Goal: Task Accomplishment & Management: Use online tool/utility

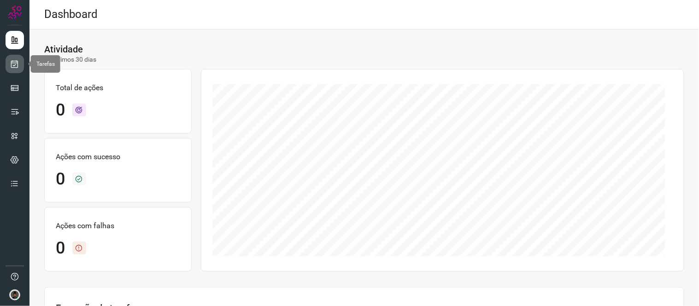
click at [12, 64] on icon at bounding box center [15, 63] width 10 height 9
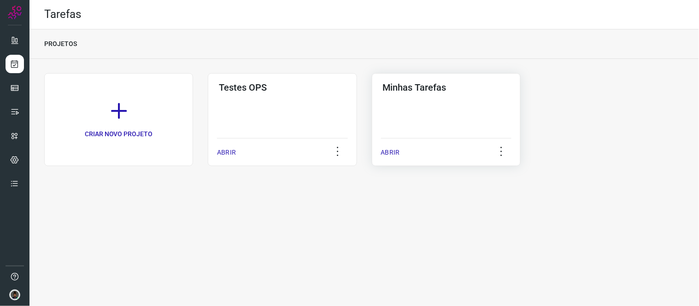
click at [438, 92] on h3 "Minhas Tarefas" at bounding box center [446, 87] width 127 height 11
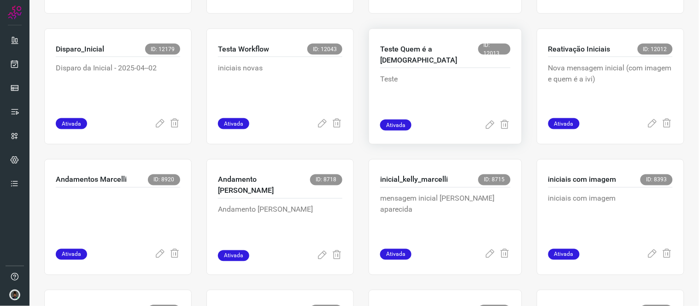
scroll to position [307, 0]
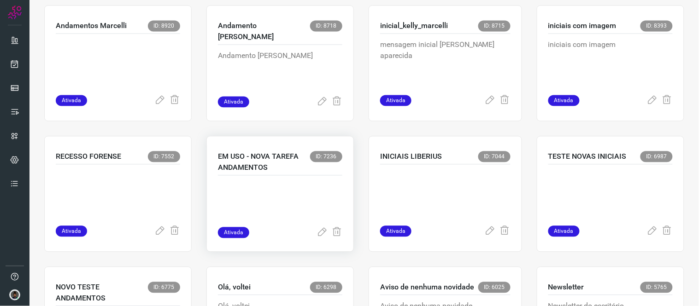
click at [293, 162] on p "EM USO - NOVA TAREFA ANDAMENTOS" at bounding box center [264, 162] width 92 height 22
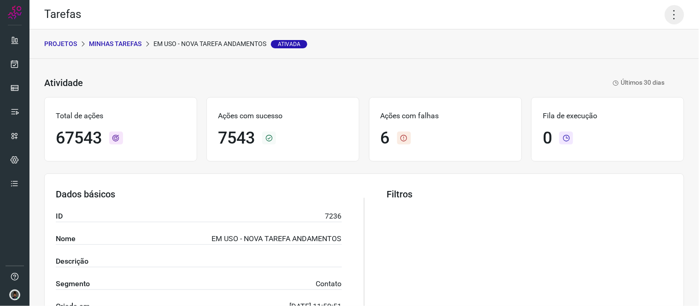
click at [666, 15] on icon at bounding box center [674, 14] width 19 height 19
click at [621, 61] on li "Executar" at bounding box center [635, 60] width 84 height 15
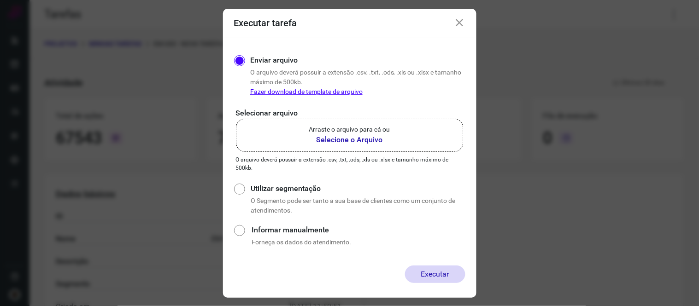
click at [366, 136] on b "Selecione o Arquivo" at bounding box center [349, 140] width 81 height 11
click at [0, 0] on input "Arraste o arquivo para cá ou Selecione o Arquivo" at bounding box center [0, 0] width 0 height 0
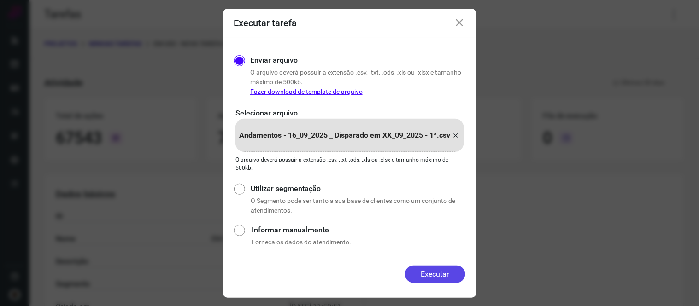
click at [436, 268] on button "Executar" at bounding box center [435, 275] width 60 height 18
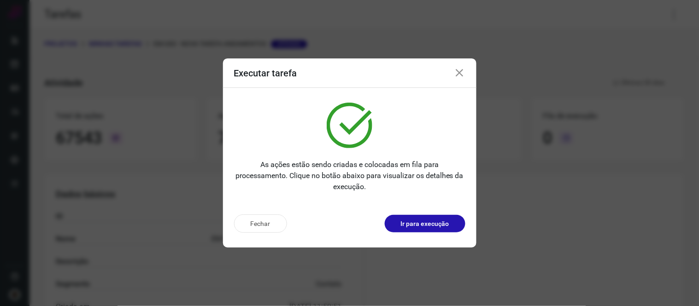
click at [461, 67] on div "Executar tarefa" at bounding box center [349, 73] width 253 height 29
click at [462, 70] on icon at bounding box center [459, 73] width 11 height 11
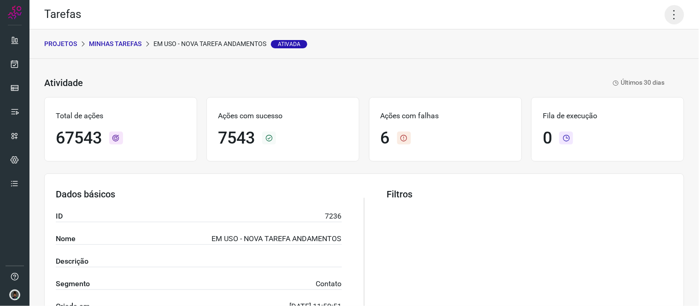
drag, startPoint x: 666, startPoint y: 6, endPoint x: 666, endPoint y: 54, distance: 47.5
click at [666, 7] on icon at bounding box center [674, 14] width 19 height 19
click at [645, 56] on li "Executar" at bounding box center [635, 60] width 84 height 15
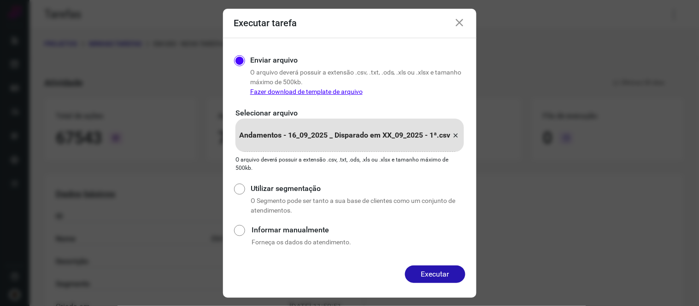
click at [455, 137] on icon at bounding box center [456, 135] width 7 height 11
click at [0, 0] on input "Andamentos - 16_09_2025 _ Disparado em XX_09_2025 - 1ª.csv" at bounding box center [0, 0] width 0 height 0
click at [444, 278] on button "Executar" at bounding box center [435, 275] width 60 height 18
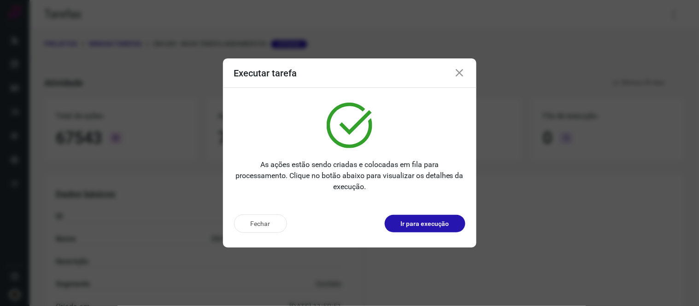
click at [461, 77] on icon at bounding box center [459, 73] width 11 height 11
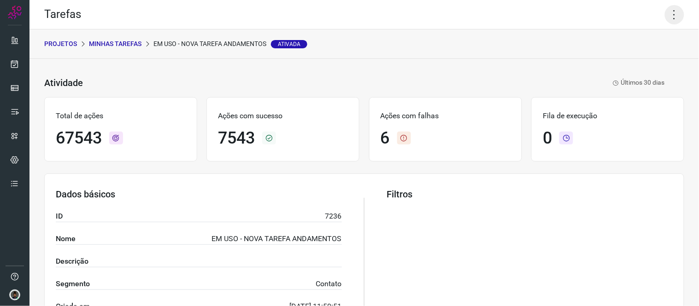
click at [676, 11] on icon at bounding box center [674, 14] width 19 height 19
click at [645, 58] on li "Executar" at bounding box center [635, 60] width 84 height 15
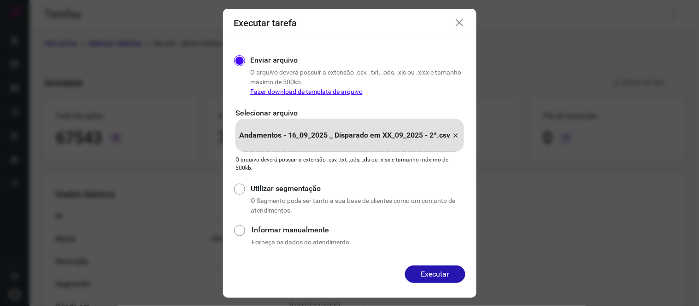
click at [454, 134] on icon at bounding box center [456, 135] width 7 height 11
click at [0, 0] on input "Andamentos - 16_09_2025 _ Disparado em XX_09_2025 - 2ª.csv" at bounding box center [0, 0] width 0 height 0
click at [446, 267] on button "Executar" at bounding box center [435, 275] width 60 height 18
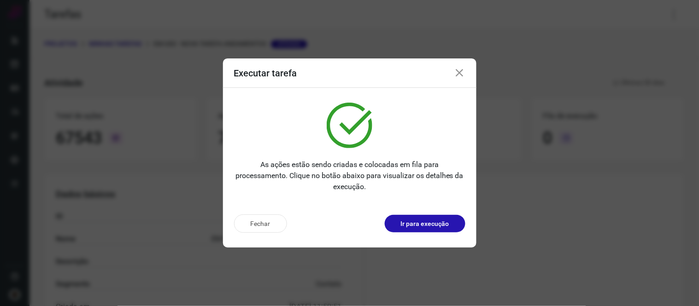
click at [463, 77] on icon at bounding box center [459, 73] width 11 height 11
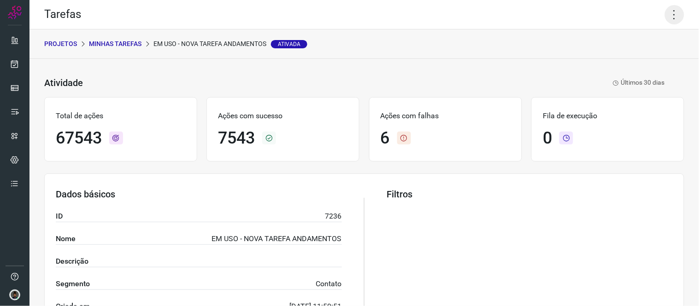
click at [665, 17] on icon at bounding box center [674, 14] width 19 height 19
click at [621, 68] on ul "Editar Executar Remover Desativar tarefa" at bounding box center [635, 68] width 84 height 77
drag, startPoint x: 621, startPoint y: 68, endPoint x: 623, endPoint y: 59, distance: 9.9
click at [623, 59] on ul "Editar Executar Remover Desativar tarefa" at bounding box center [635, 68] width 84 height 77
click at [623, 59] on li "Executar" at bounding box center [635, 60] width 84 height 15
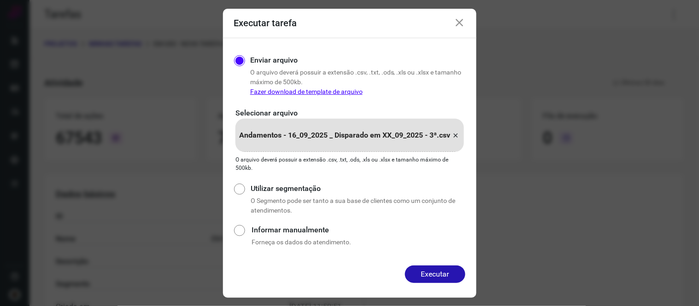
click at [464, 18] on icon at bounding box center [459, 23] width 11 height 11
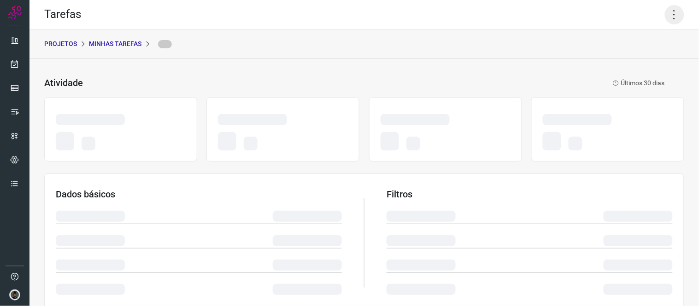
click at [674, 15] on icon at bounding box center [674, 14] width 19 height 19
click at [670, 14] on icon at bounding box center [674, 14] width 19 height 19
click at [667, 13] on icon at bounding box center [674, 14] width 19 height 19
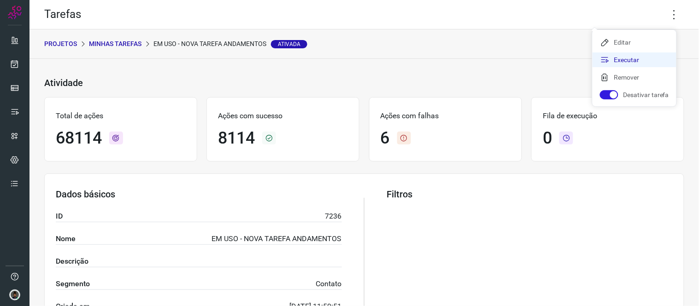
click at [635, 62] on li "Executar" at bounding box center [635, 60] width 84 height 15
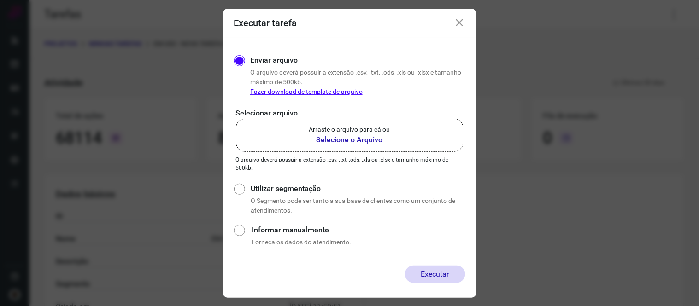
click at [380, 145] on b "Selecione o Arquivo" at bounding box center [349, 140] width 81 height 11
click at [0, 0] on input "Arraste o arquivo para cá ou Selecione o Arquivo" at bounding box center [0, 0] width 0 height 0
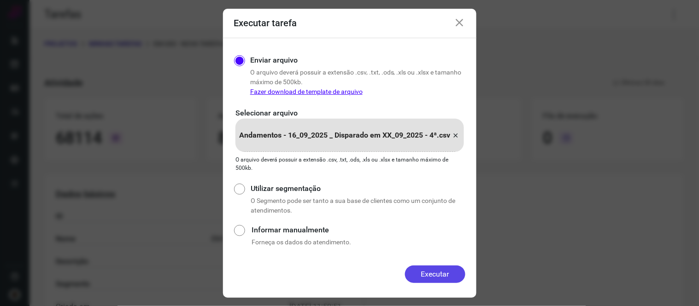
click at [434, 269] on button "Executar" at bounding box center [435, 275] width 60 height 18
